Goal: Task Accomplishment & Management: Manage account settings

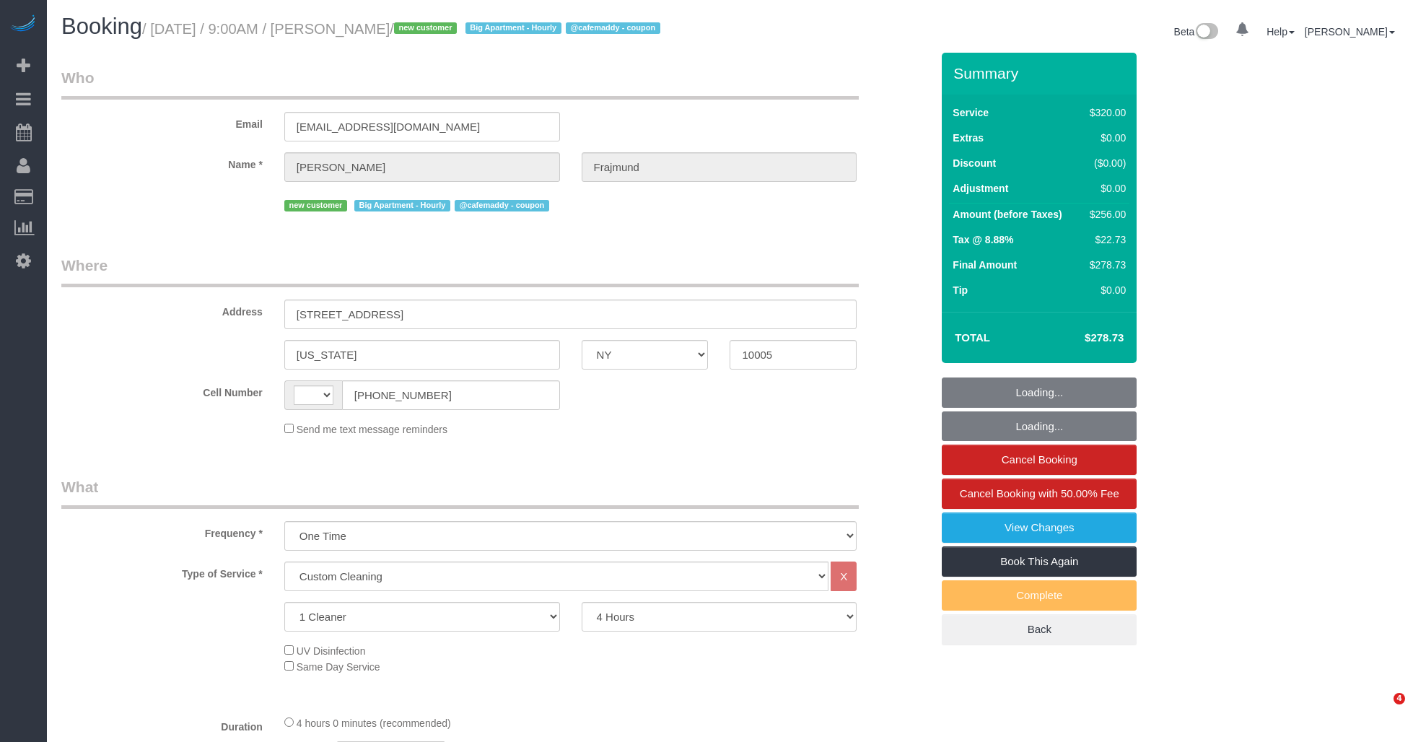
select select "NY"
select select "240"
select select "string:[GEOGRAPHIC_DATA]"
select select "string:stripe-pm_1S5GC34VGloSiKo7ZEek08Ff"
select select "number:57"
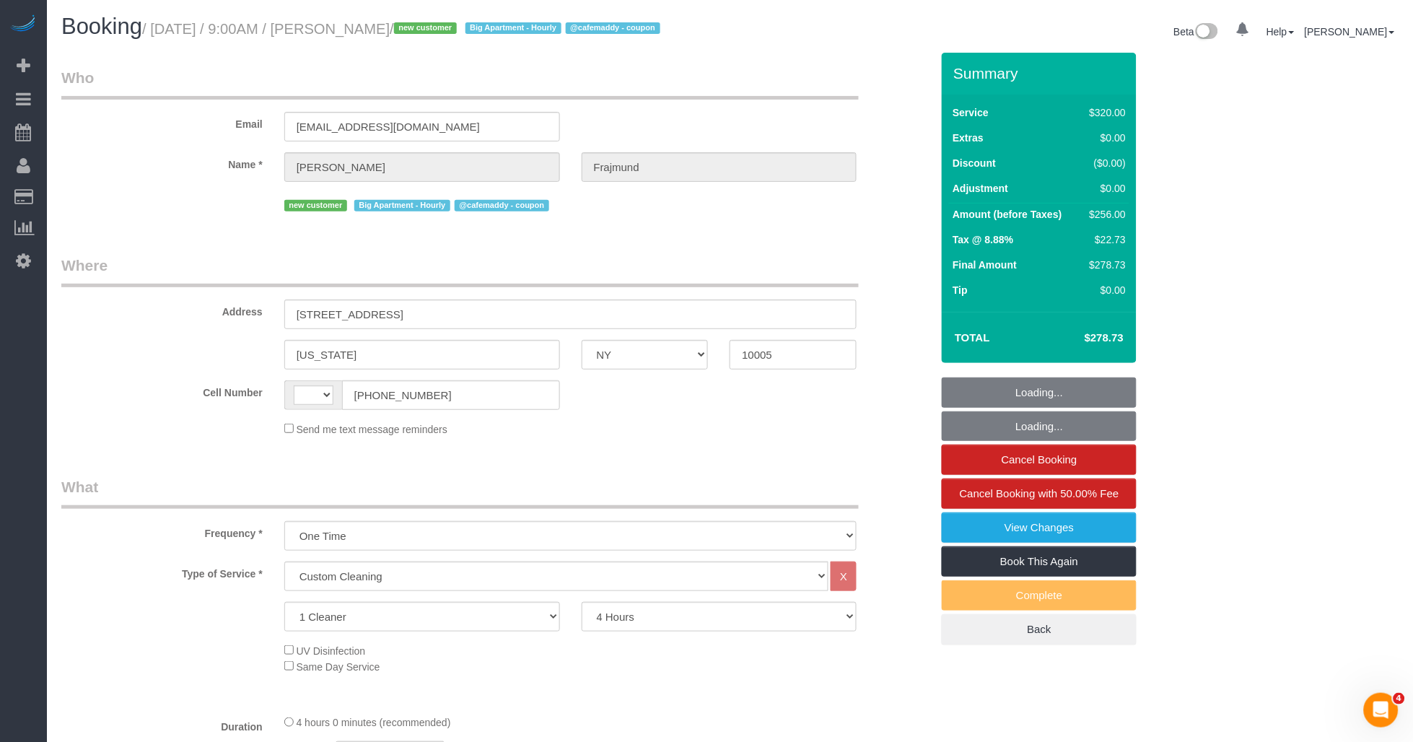
select select "number:72"
select select "number:15"
select select "number:5"
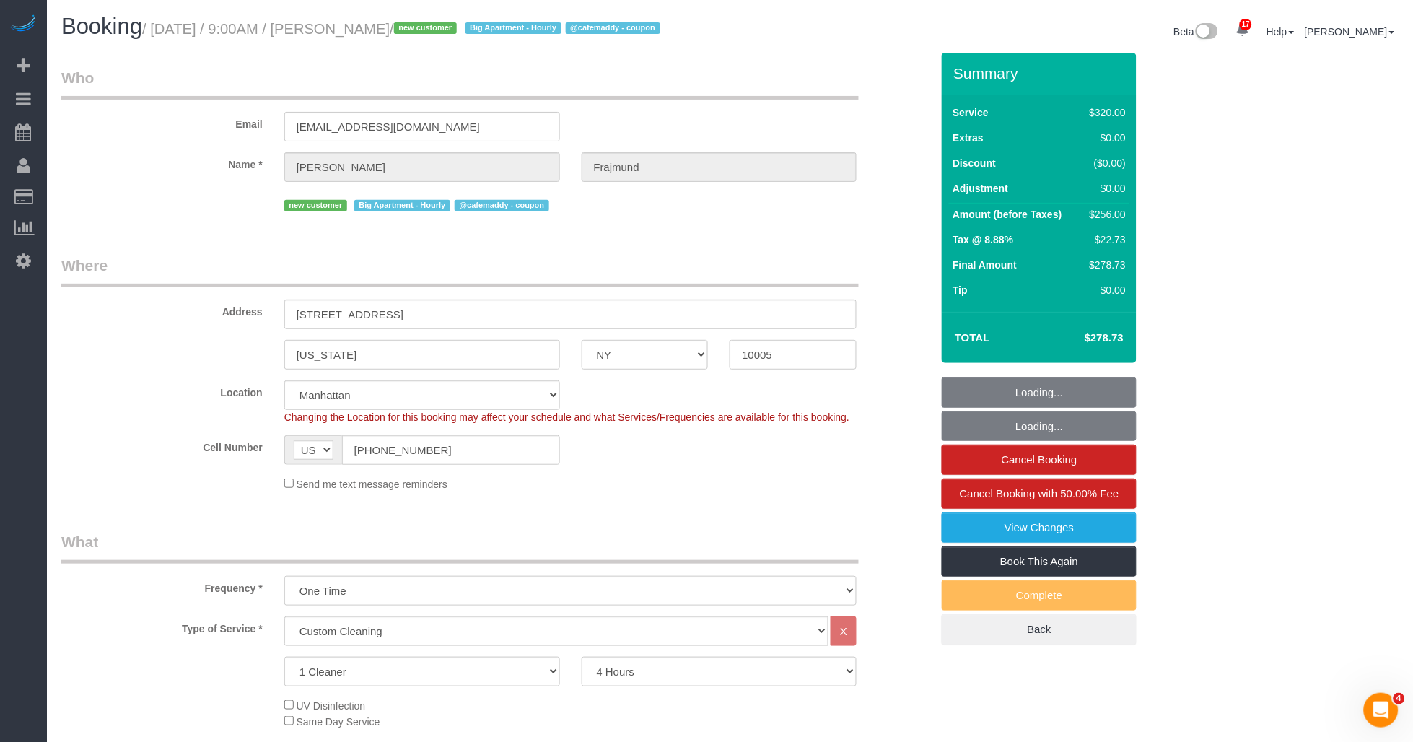
select select "object:1070"
select select "spot1"
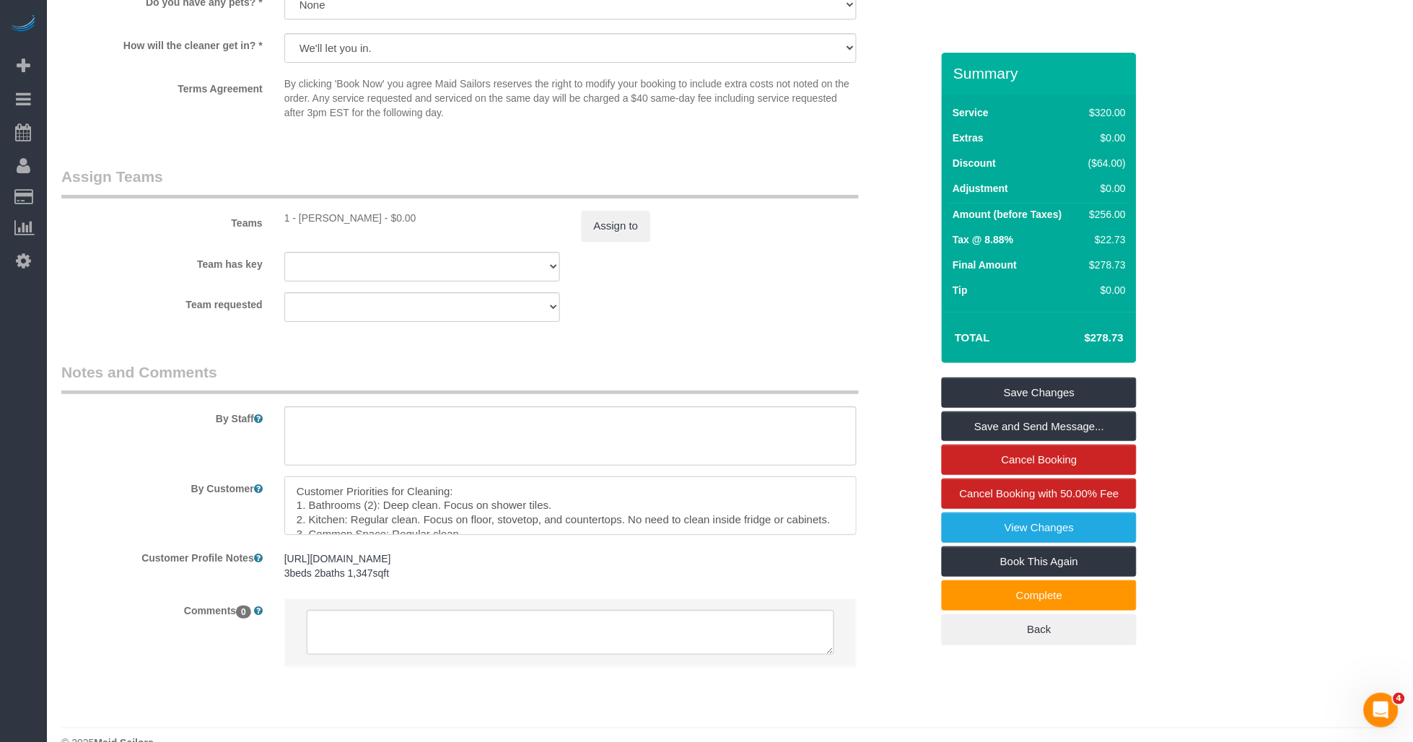
scroll to position [14, 0]
